Goal: Entertainment & Leisure: Consume media (video, audio)

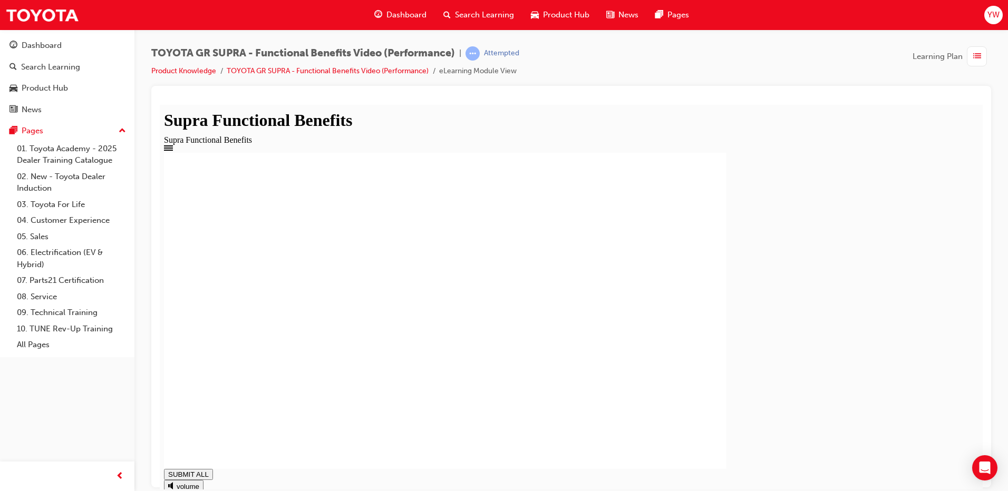
drag, startPoint x: 347, startPoint y: 234, endPoint x: 734, endPoint y: 226, distance: 386.5
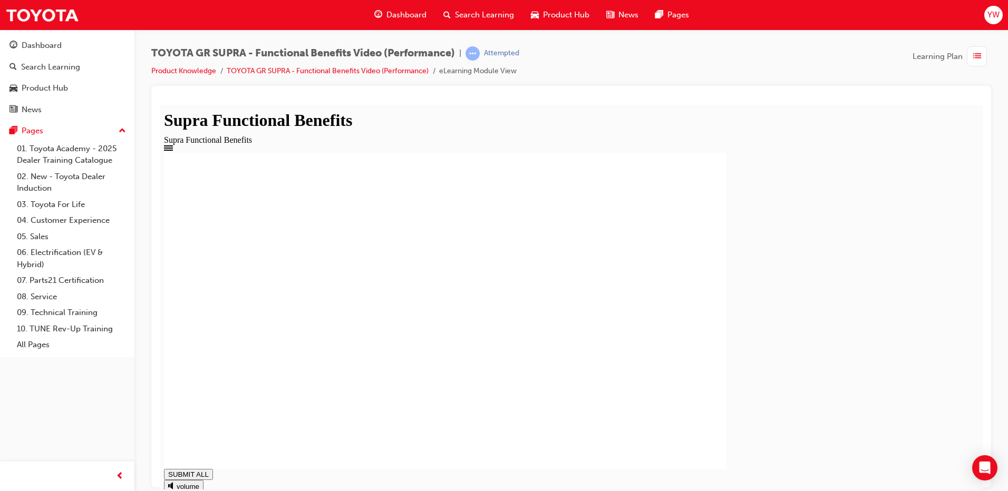
drag, startPoint x: 755, startPoint y: 235, endPoint x: 363, endPoint y: 230, distance: 392.2
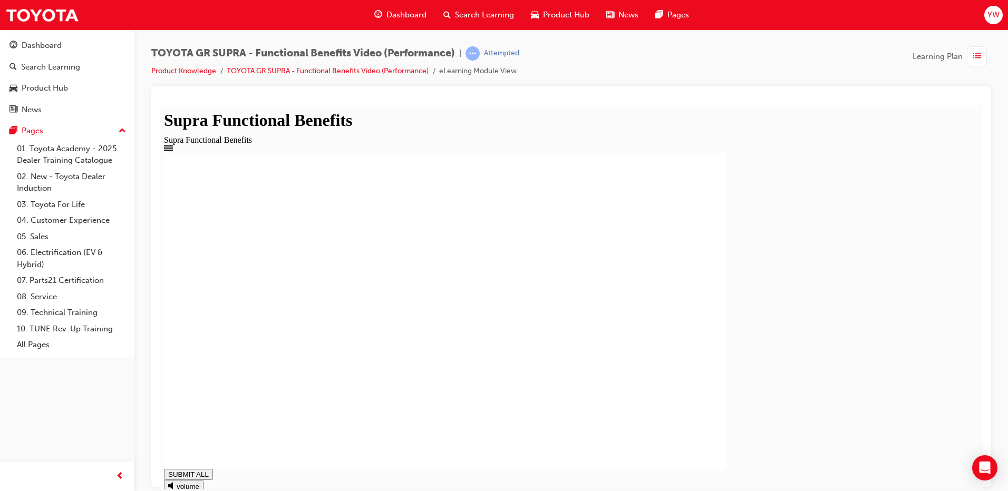
type input "1"
